Goal: Information Seeking & Learning: Learn about a topic

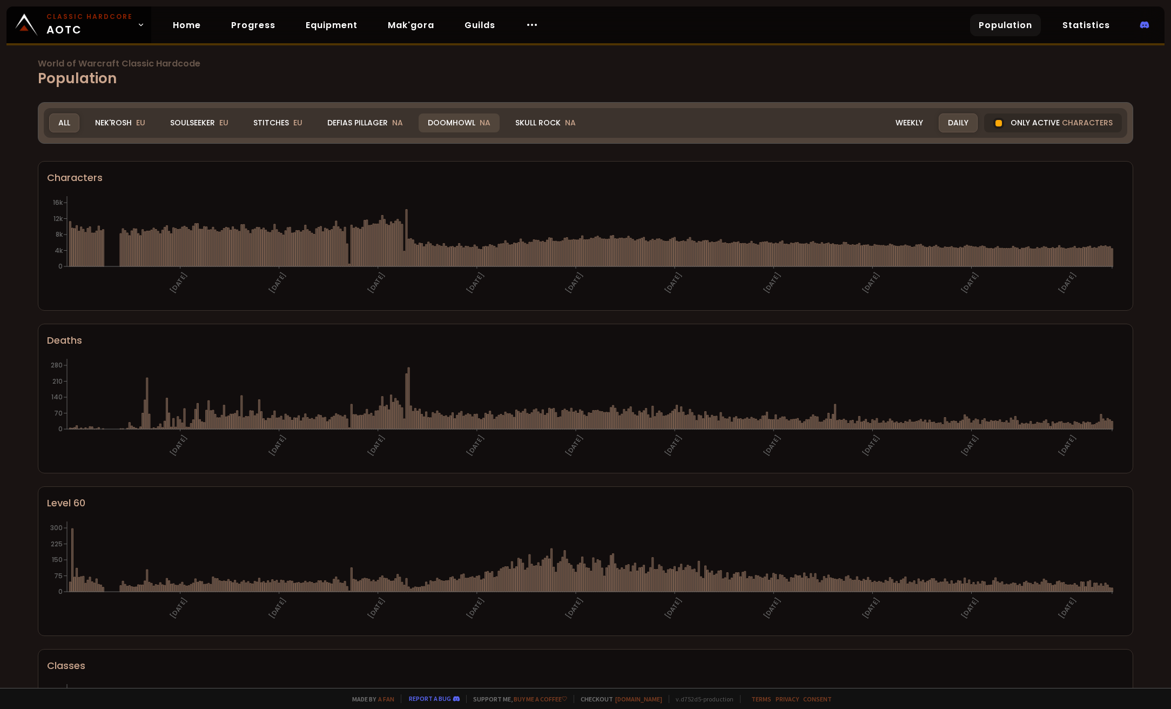
click at [446, 123] on div "Doomhowl NA" at bounding box center [459, 122] width 81 height 19
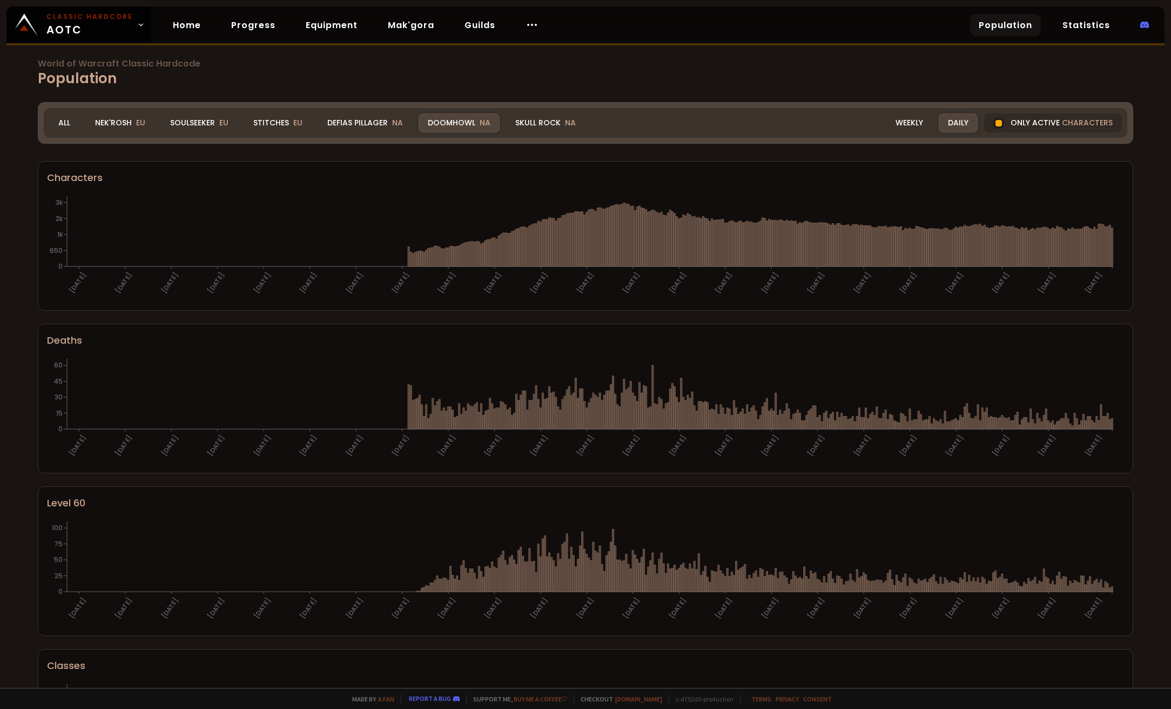
click at [1134, 317] on div "World of Warcraft Classic Hardcode Population Realm Doomhowl All Nek'Rosh EU So…" at bounding box center [585, 344] width 1171 height 688
